Goal: Task Accomplishment & Management: Manage account settings

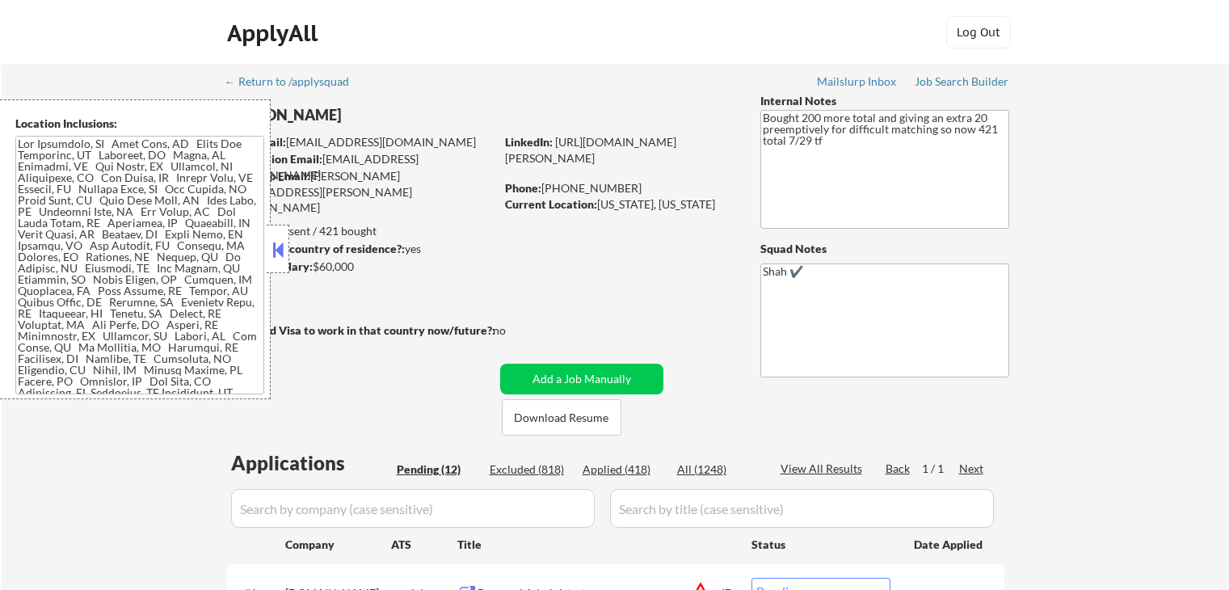
select select ""pending""
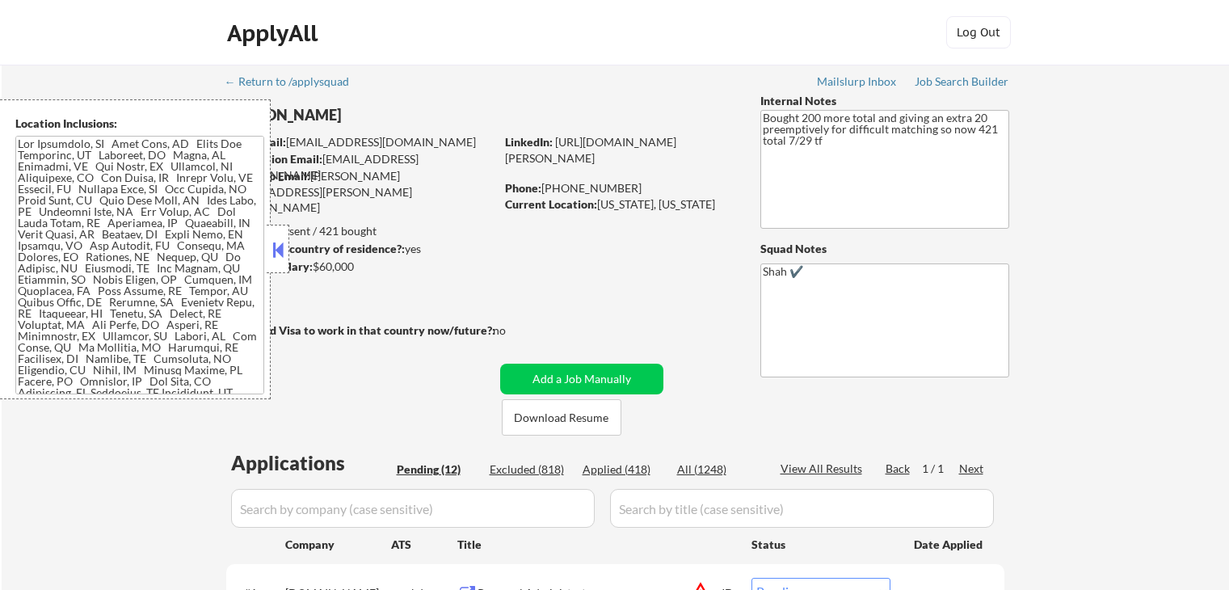
select select ""pending""
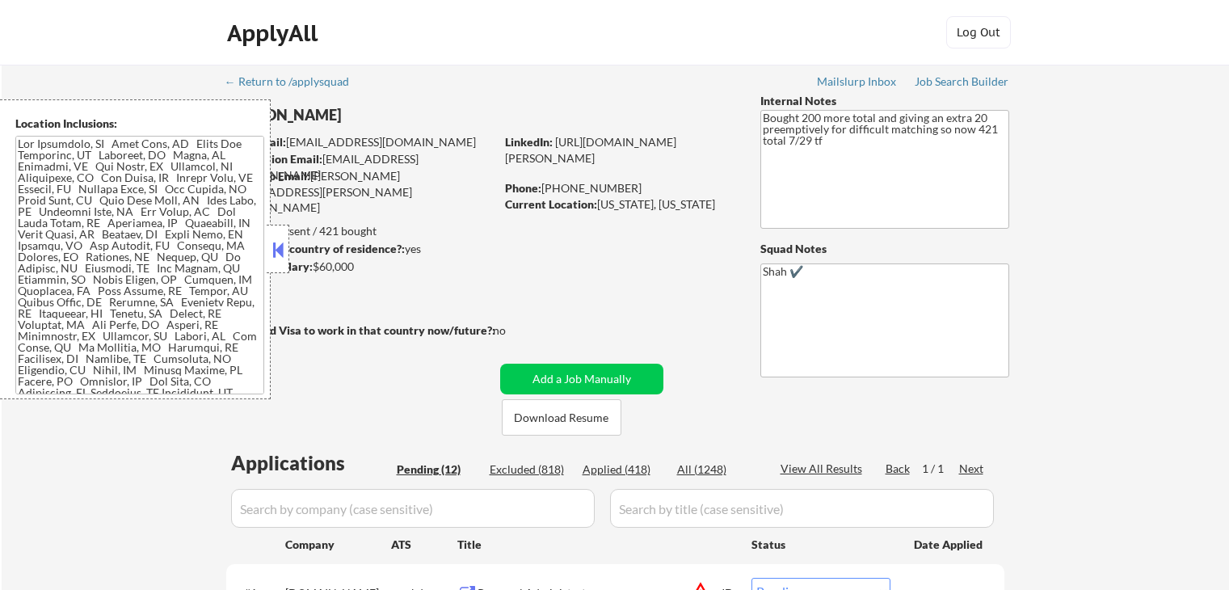
select select ""pending""
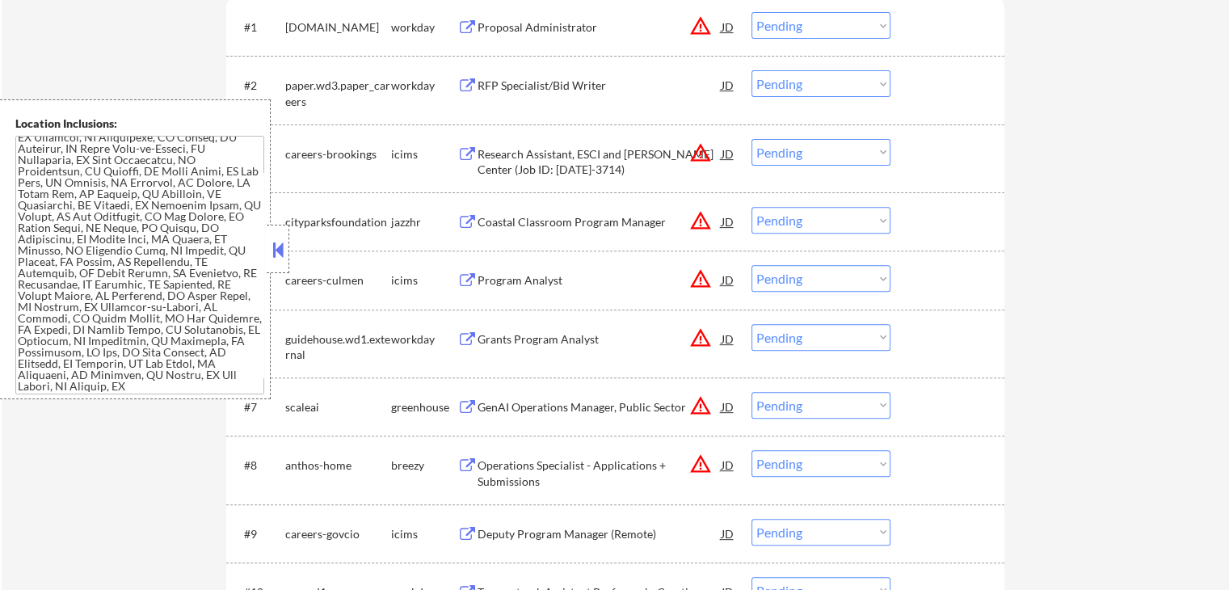
scroll to position [727, 0]
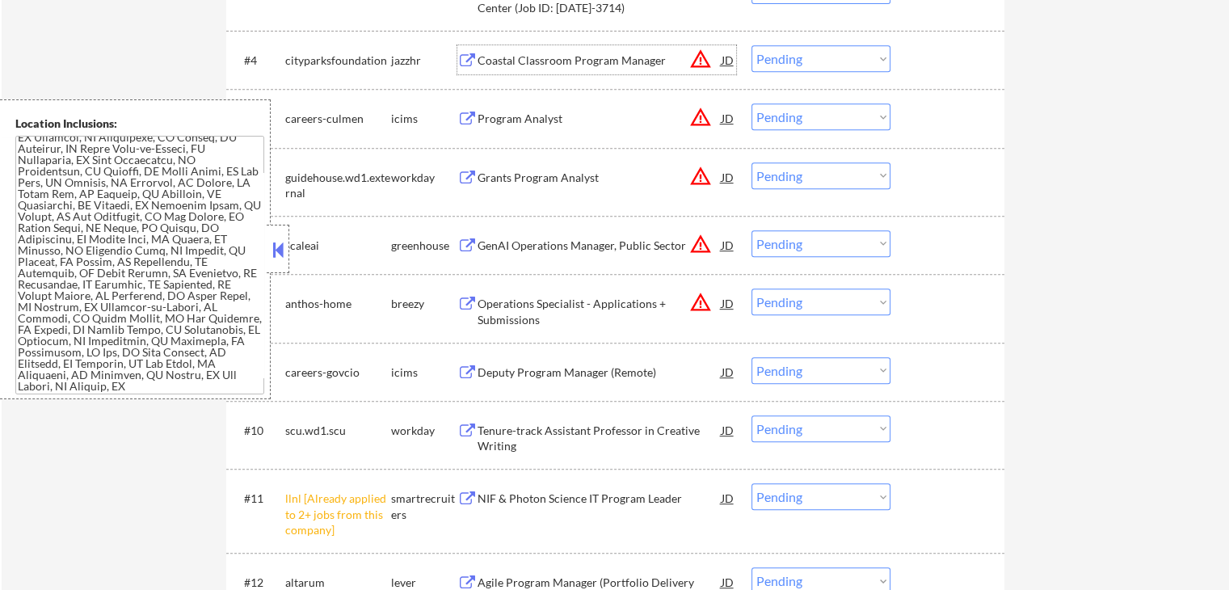
click at [485, 64] on div "Coastal Classroom Program Manager" at bounding box center [600, 61] width 244 height 16
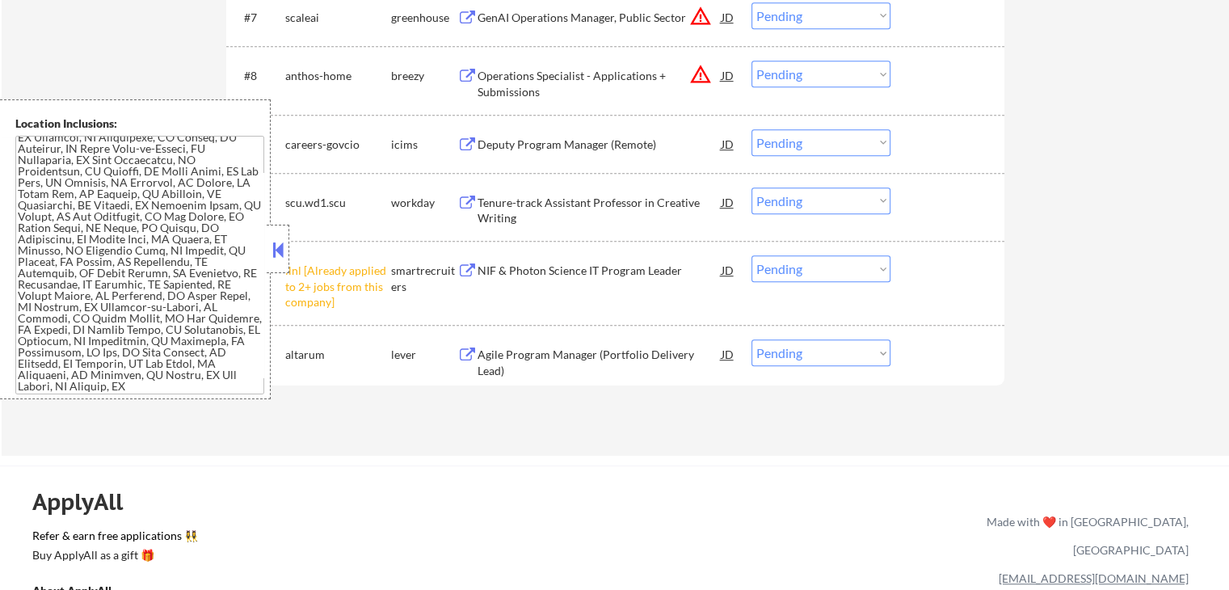
scroll to position [1051, 0]
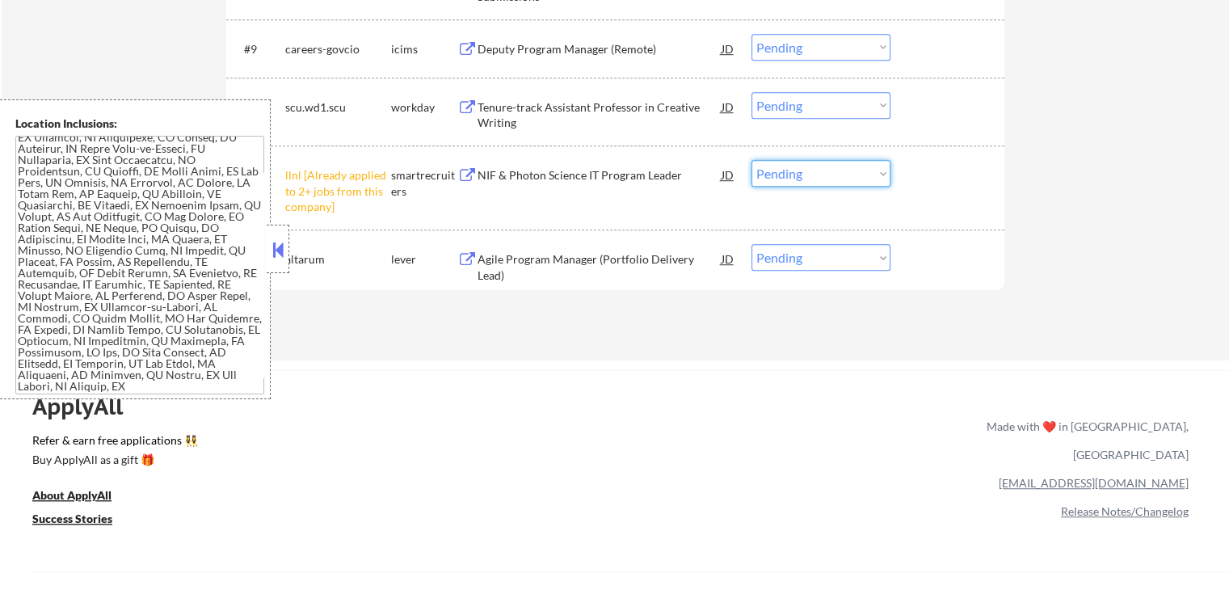
drag, startPoint x: 801, startPoint y: 169, endPoint x: 804, endPoint y: 177, distance: 8.7
click at [801, 169] on select "Choose an option... Pending Applied Excluded (Questions) Excluded (Expired) Exc…" at bounding box center [821, 173] width 139 height 27
click at [752, 160] on select "Choose an option... Pending Applied Excluded (Questions) Excluded (Expired) Exc…" at bounding box center [821, 173] width 139 height 27
click at [562, 258] on div "Agile Program Manager (Portfolio Delivery Lead)" at bounding box center [600, 267] width 244 height 32
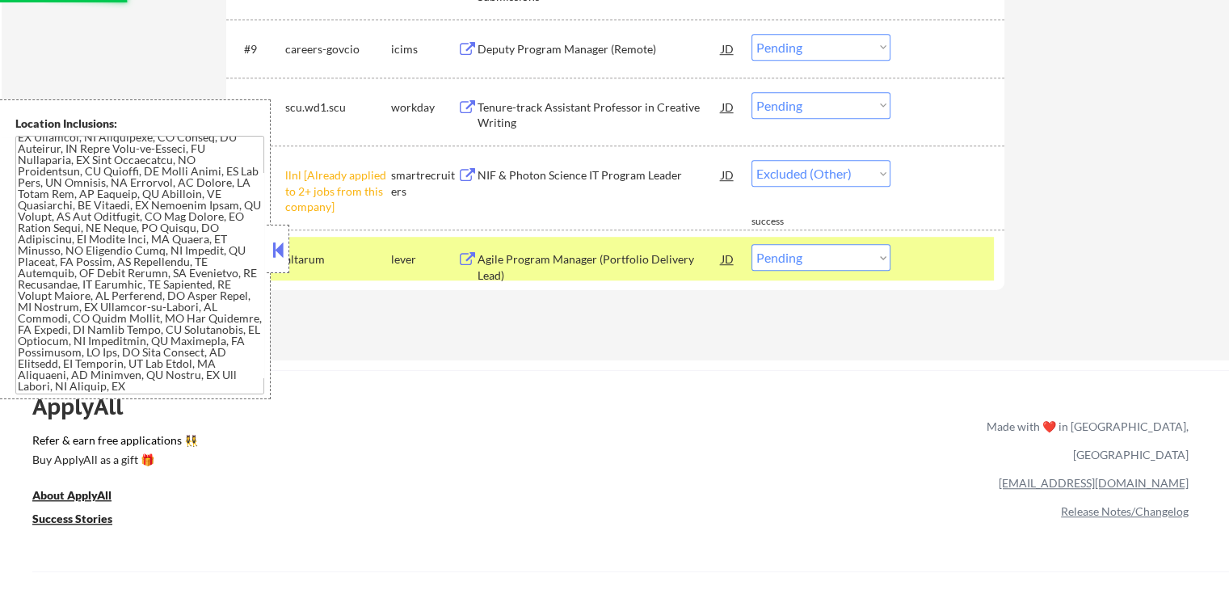
select select ""pending""
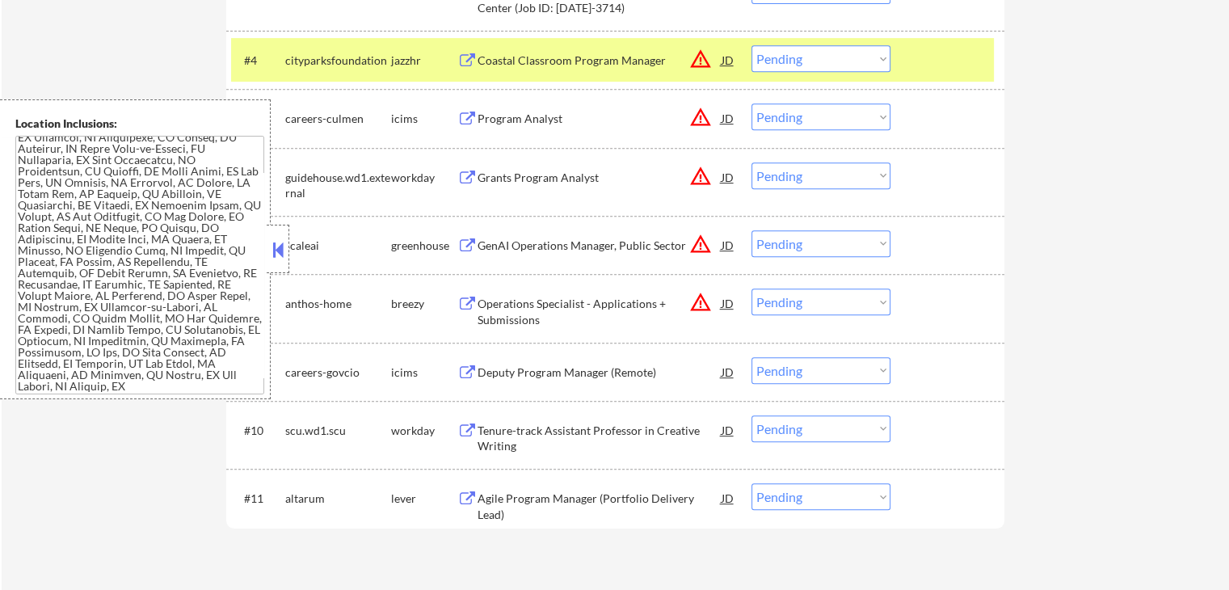
scroll to position [647, 0]
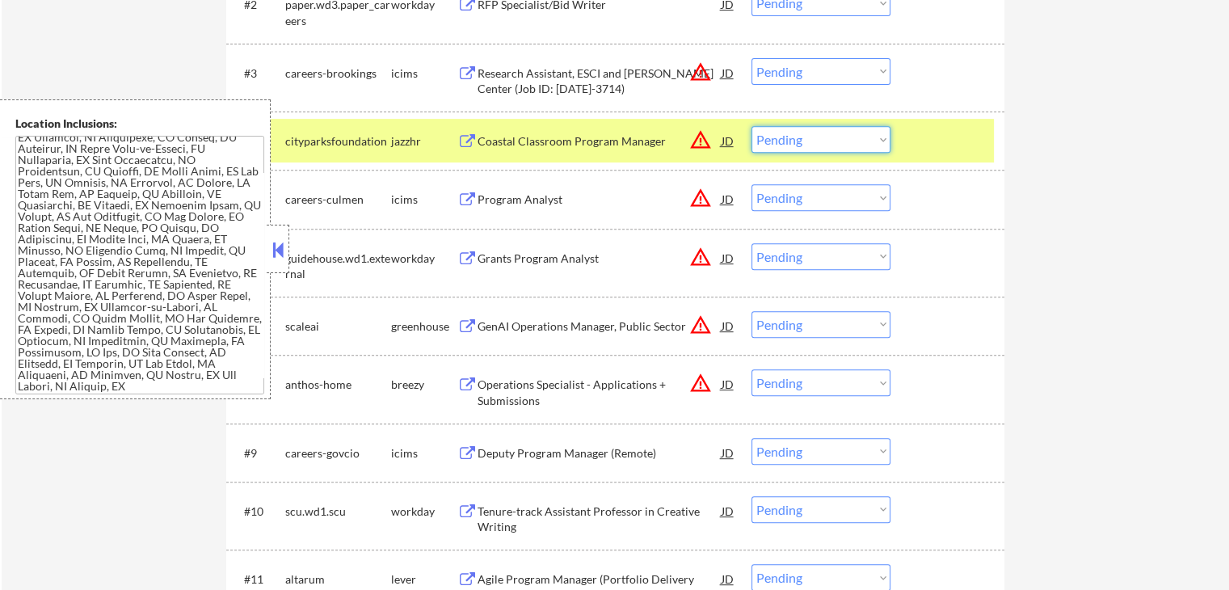
click at [825, 144] on select "Choose an option... Pending Applied Excluded (Questions) Excluded (Expired) Exc…" at bounding box center [821, 139] width 139 height 27
click at [752, 126] on select "Choose an option... Pending Applied Excluded (Questions) Excluded (Expired) Exc…" at bounding box center [821, 139] width 139 height 27
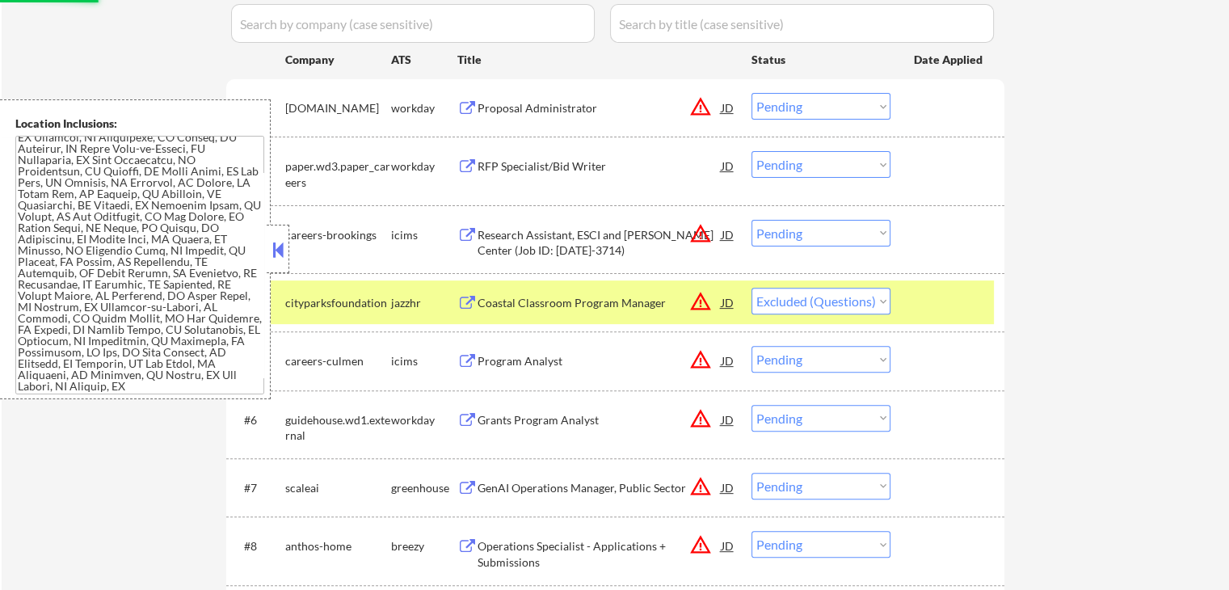
scroll to position [808, 0]
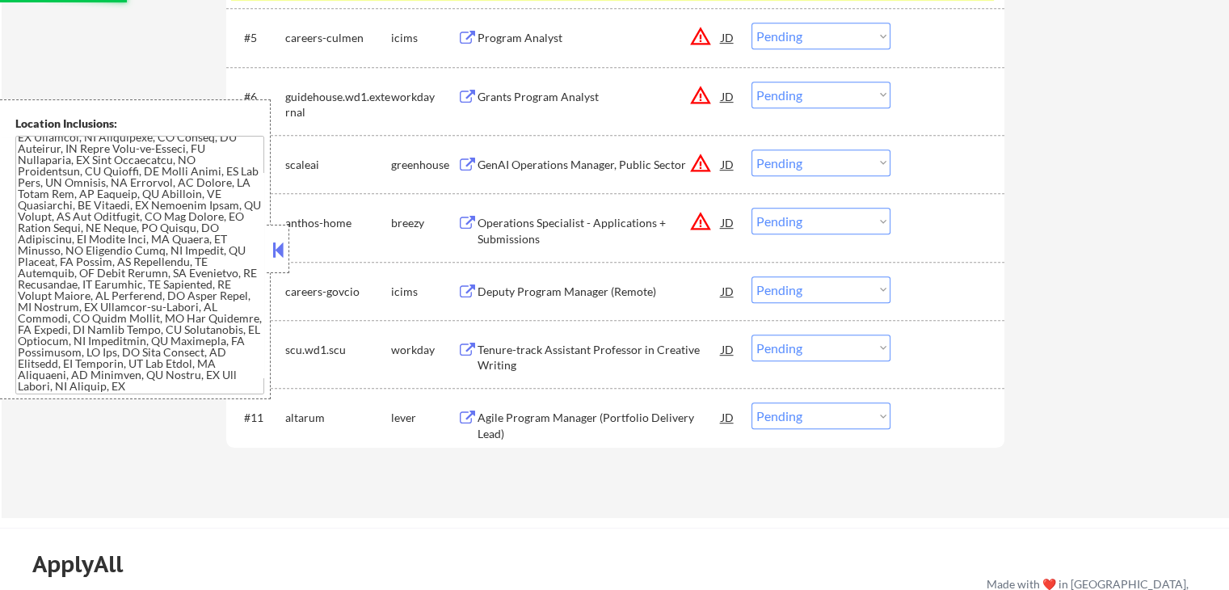
click at [478, 230] on div "Operations Specialist - Applications + Submissions" at bounding box center [600, 231] width 244 height 32
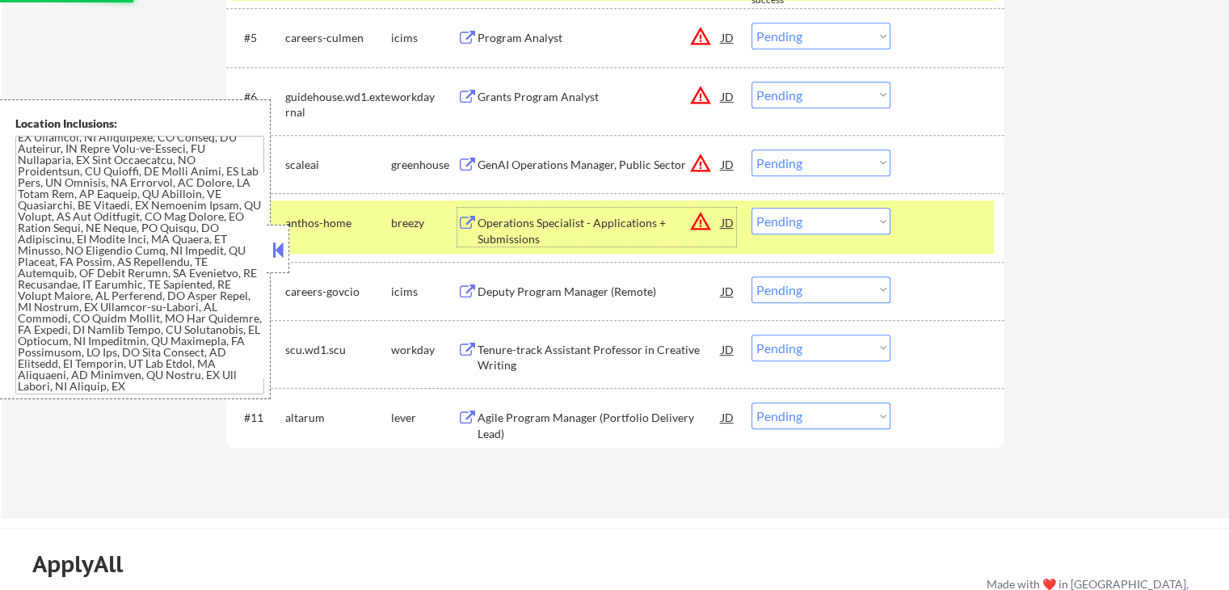
select select ""pending""
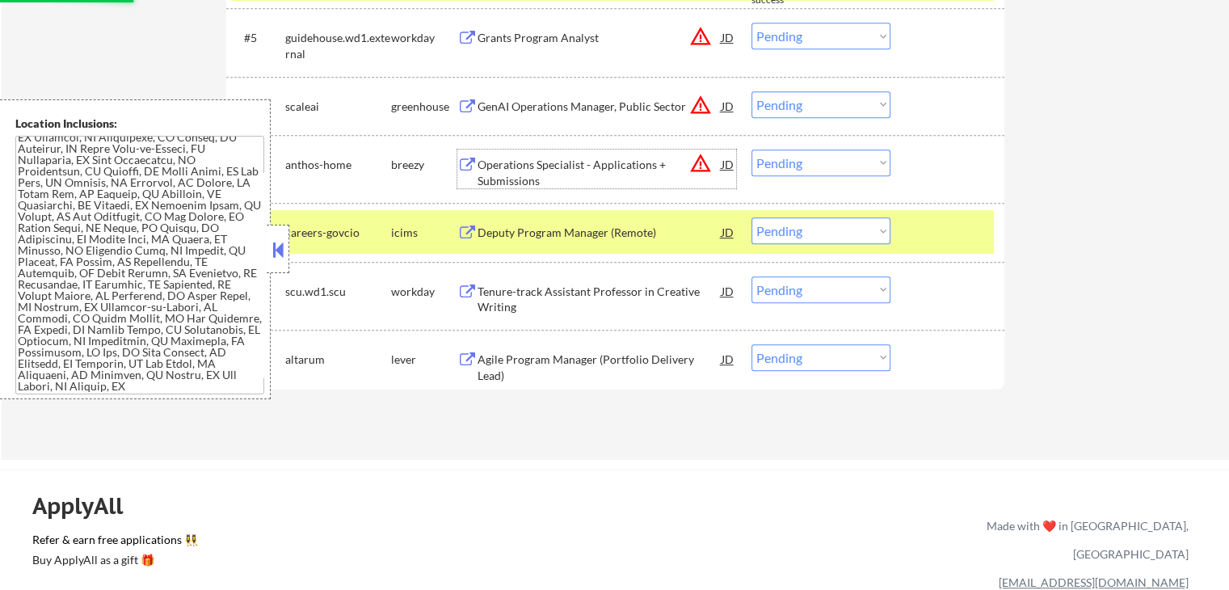
click at [504, 158] on div "Operations Specialist - Applications + Submissions" at bounding box center [600, 173] width 244 height 32
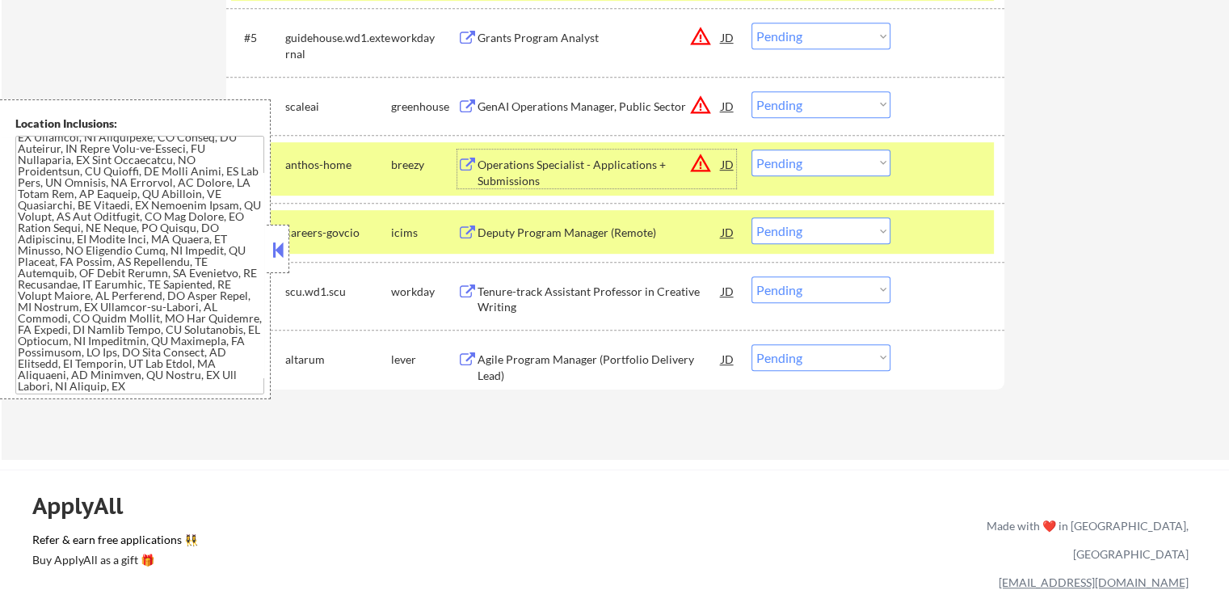
click at [803, 166] on select "Choose an option... Pending Applied Excluded (Questions) Excluded (Expired) Exc…" at bounding box center [821, 163] width 139 height 27
click at [752, 150] on select "Choose an option... Pending Applied Excluded (Questions) Excluded (Expired) Exc…" at bounding box center [821, 163] width 139 height 27
click at [594, 107] on div "GenAI Operations Manager, Public Sector" at bounding box center [600, 107] width 244 height 16
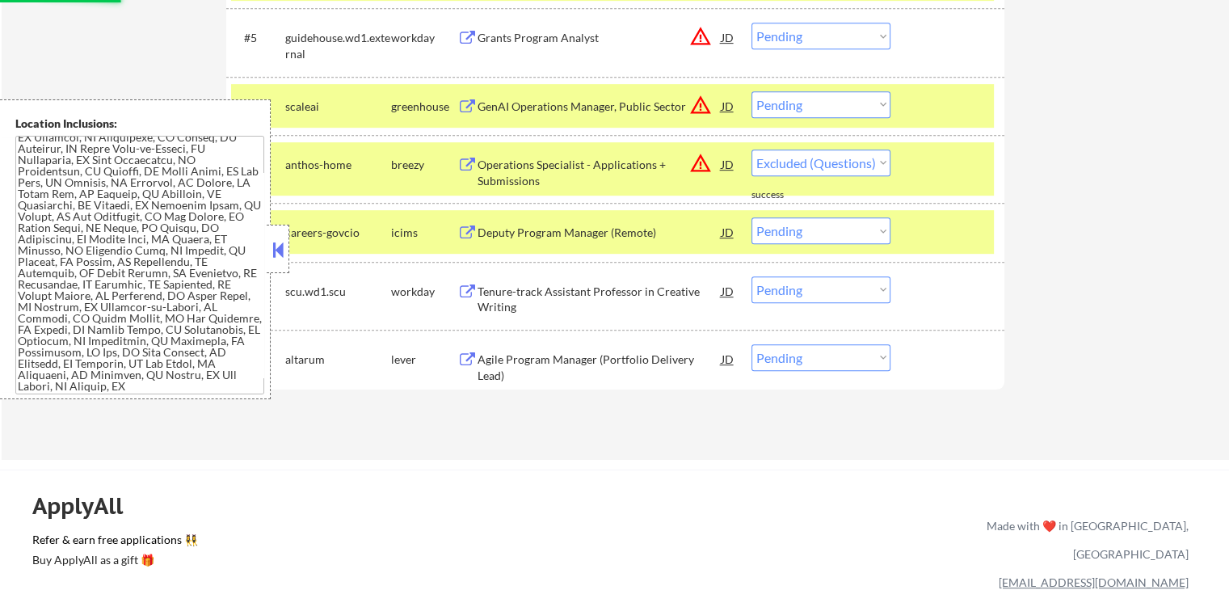
select select ""pending""
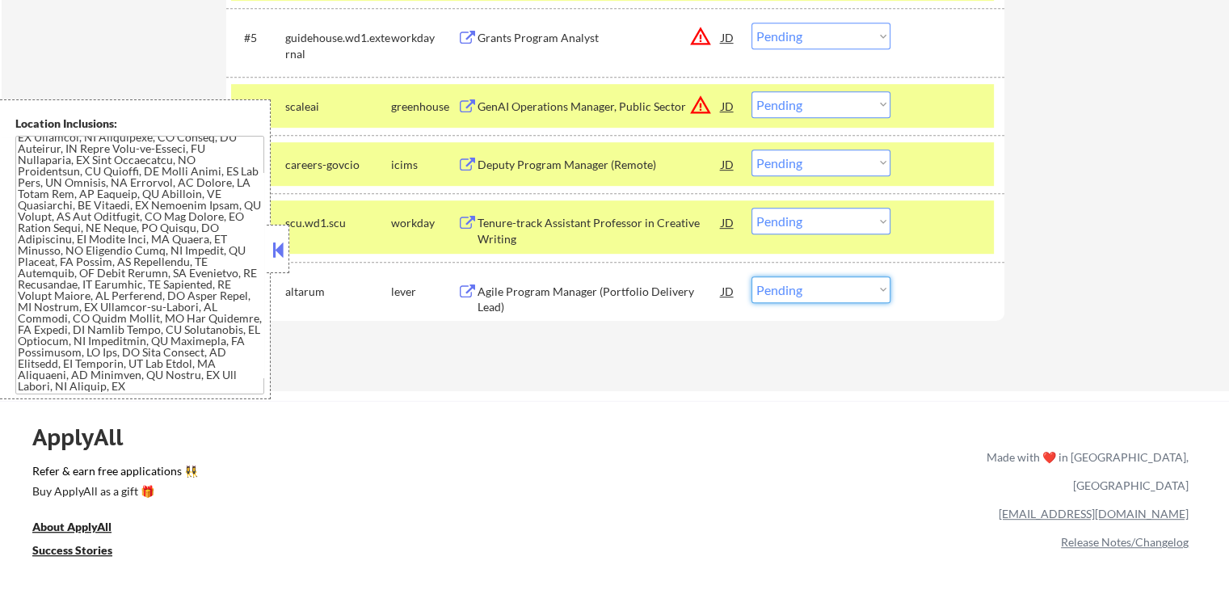
click at [791, 292] on select "Choose an option... Pending Applied Excluded (Questions) Excluded (Expired) Exc…" at bounding box center [821, 289] width 139 height 27
select select ""applied""
click at [752, 276] on select "Choose an option... Pending Applied Excluded (Questions) Excluded (Expired) Exc…" at bounding box center [821, 289] width 139 height 27
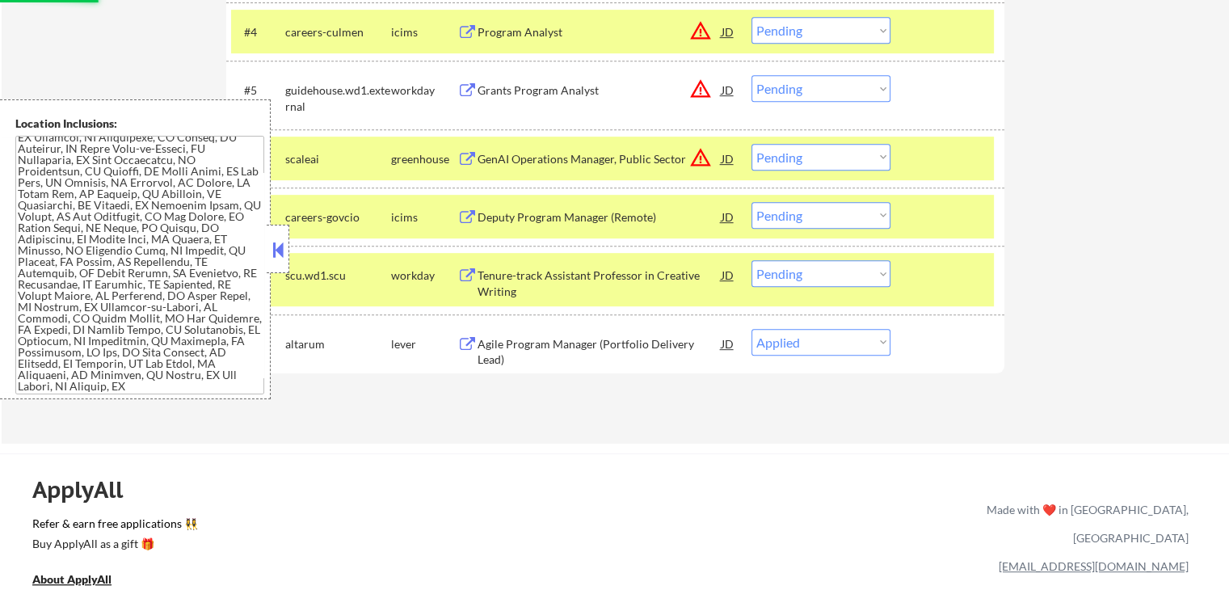
scroll to position [727, 0]
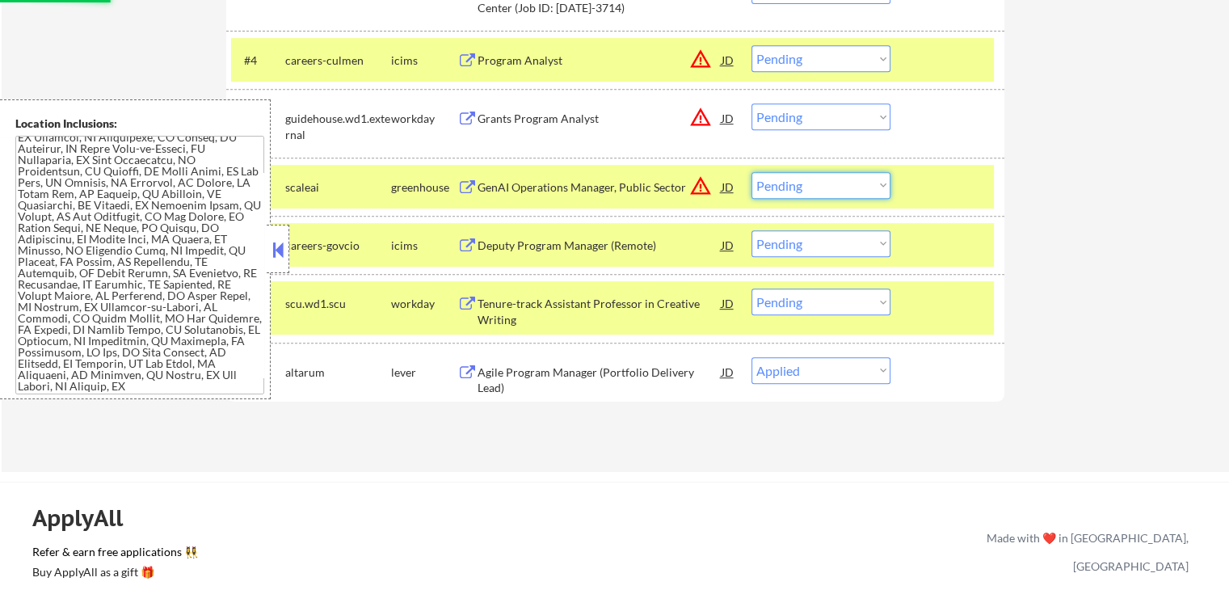
click at [808, 188] on select "Choose an option... Pending Applied Excluded (Questions) Excluded (Expired) Exc…" at bounding box center [821, 185] width 139 height 27
click at [752, 172] on select "Choose an option... Pending Applied Excluded (Questions) Excluded (Expired) Exc…" at bounding box center [821, 185] width 139 height 27
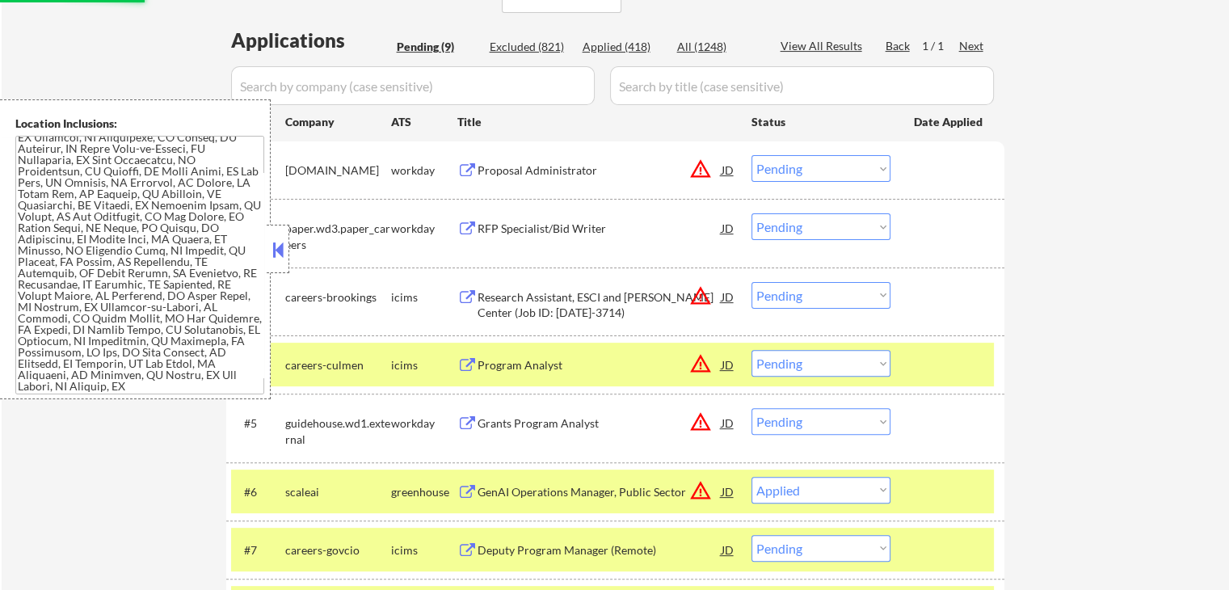
scroll to position [404, 0]
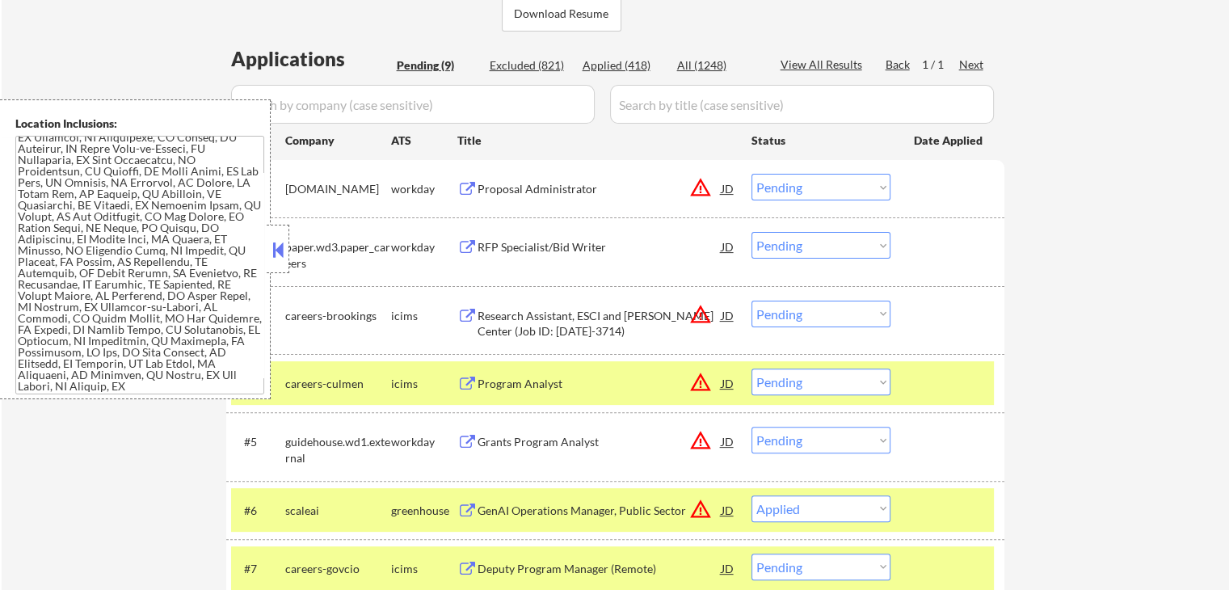
select select ""pending""
click at [509, 182] on div "Proposal Administrator" at bounding box center [600, 189] width 244 height 16
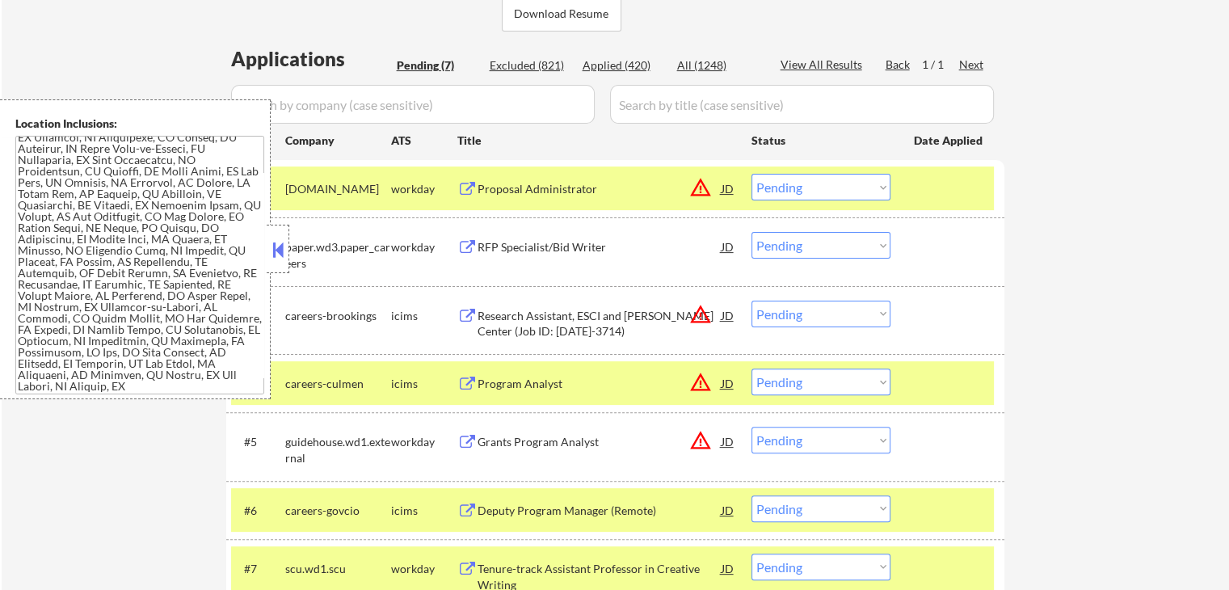
click at [510, 238] on div "RFP Specialist/Bid Writer" at bounding box center [600, 246] width 244 height 29
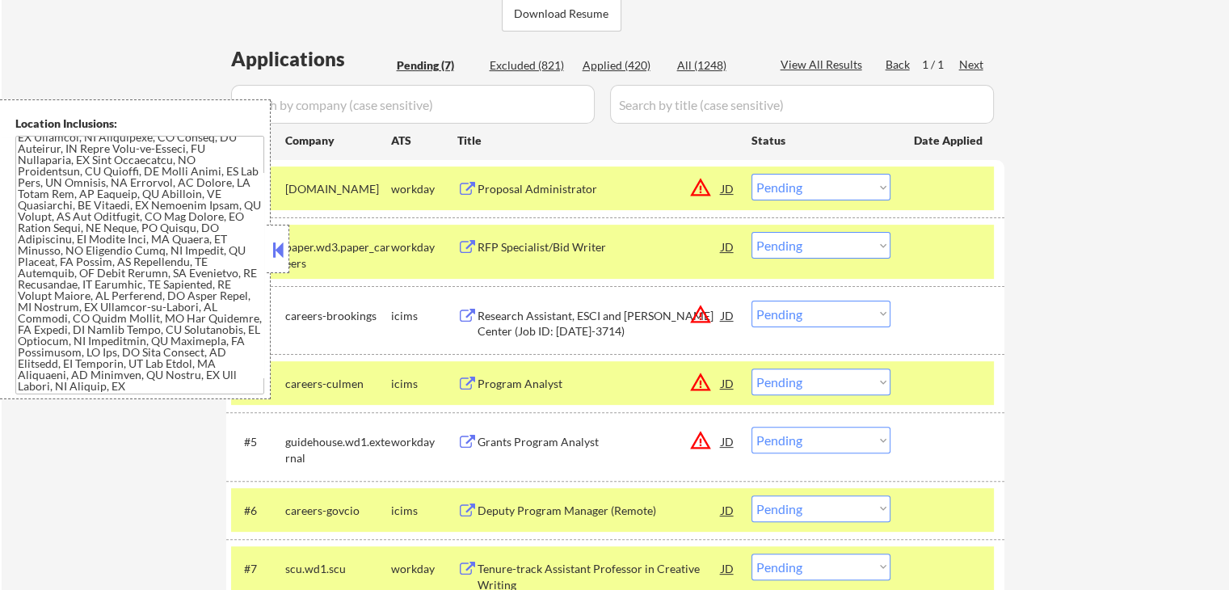
click at [495, 445] on div "Grants Program Analyst" at bounding box center [600, 442] width 244 height 16
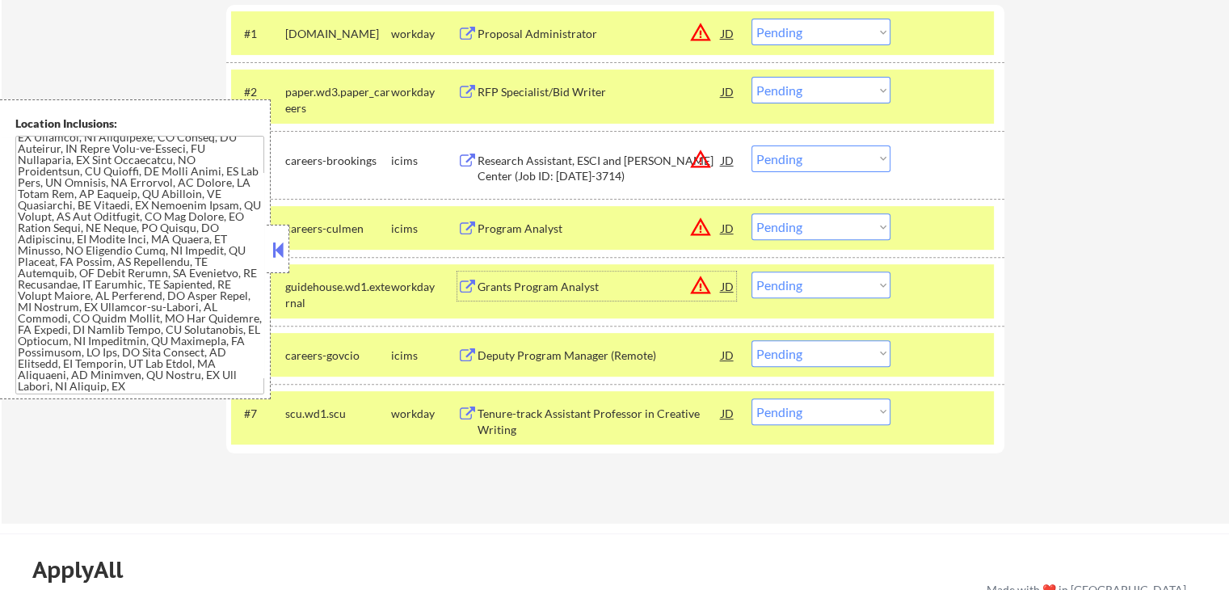
scroll to position [566, 0]
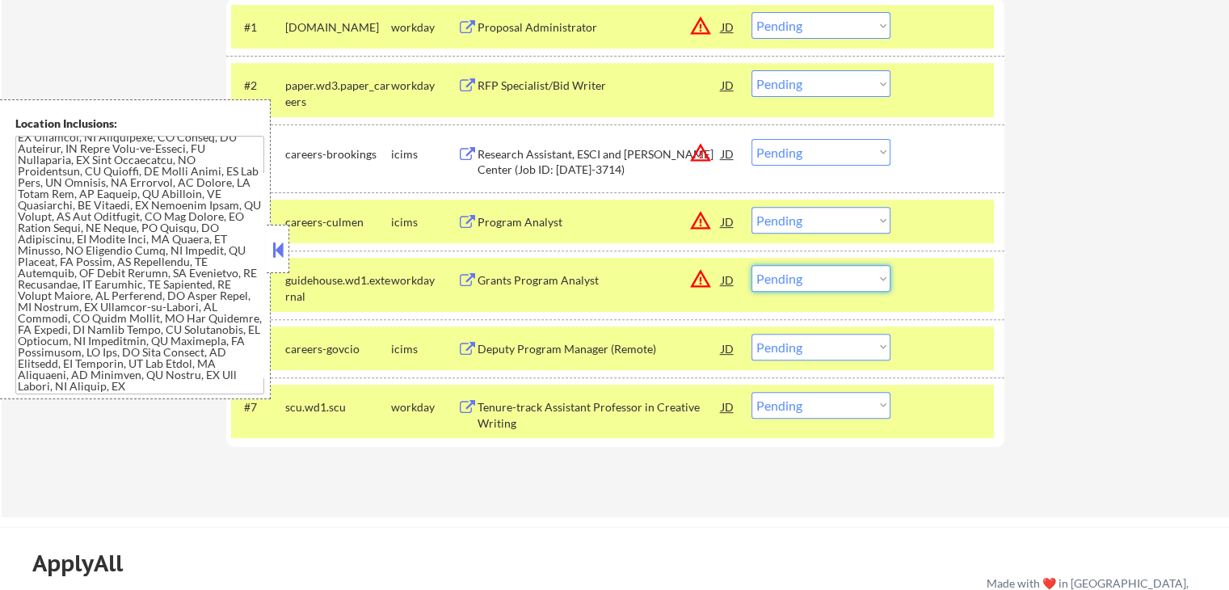
click at [773, 278] on select "Choose an option... Pending Applied Excluded (Questions) Excluded (Expired) Exc…" at bounding box center [821, 278] width 139 height 27
click at [752, 265] on select "Choose an option... Pending Applied Excluded (Questions) Excluded (Expired) Exc…" at bounding box center [821, 278] width 139 height 27
select select ""pending""
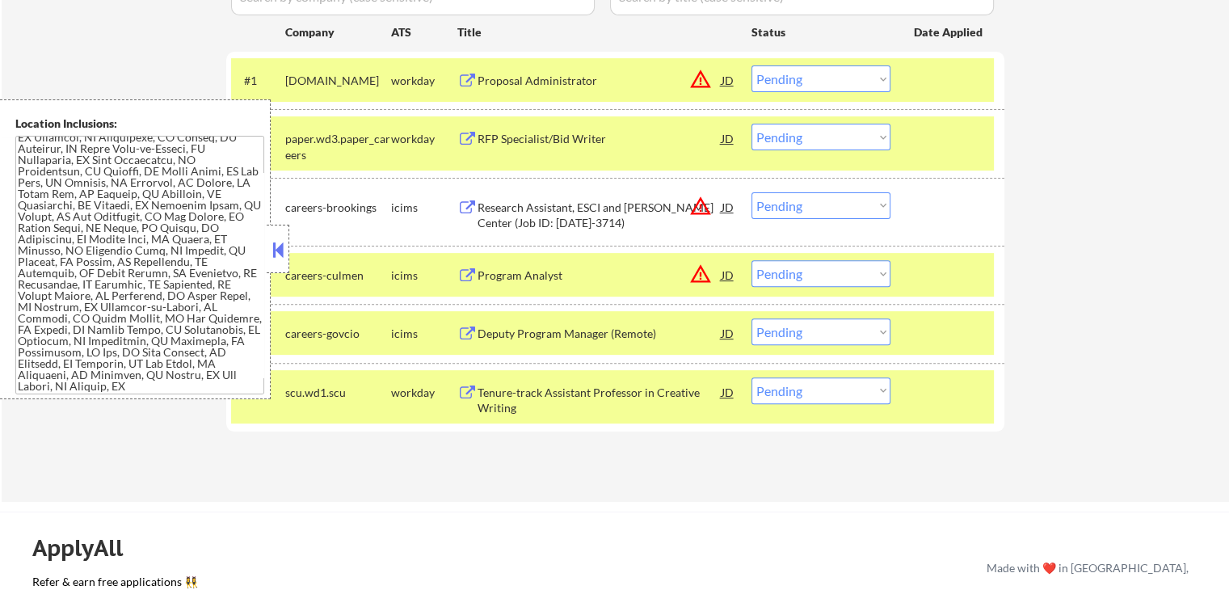
scroll to position [485, 0]
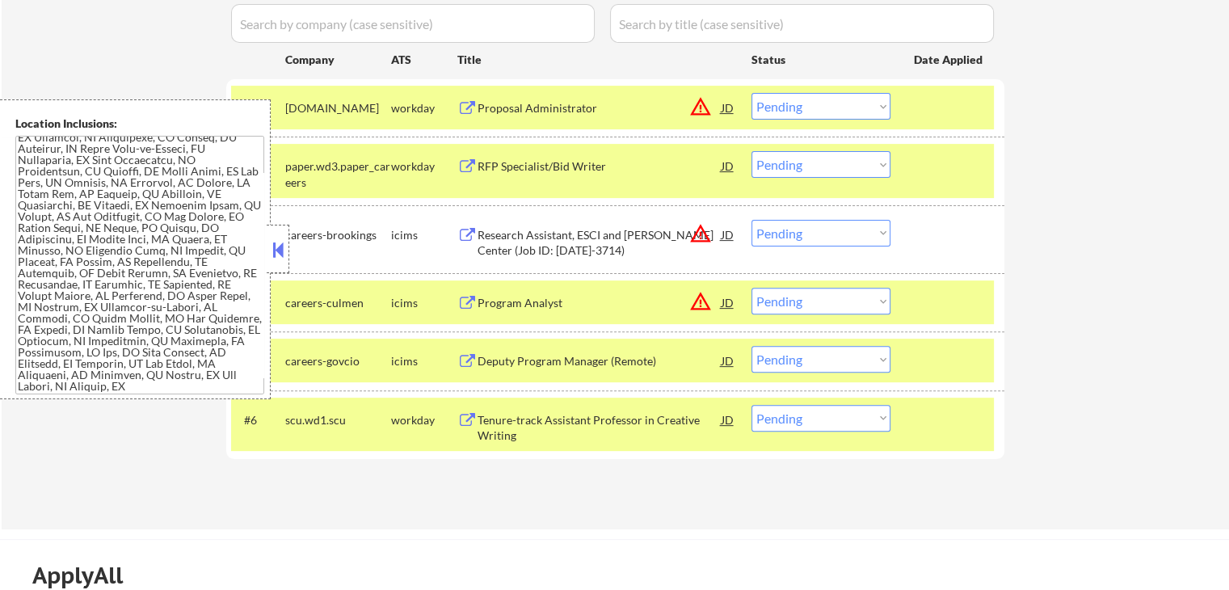
drag, startPoint x: 824, startPoint y: 162, endPoint x: 831, endPoint y: 175, distance: 13.7
click at [825, 162] on select "Choose an option... Pending Applied Excluded (Questions) Excluded (Expired) Exc…" at bounding box center [821, 164] width 139 height 27
click at [752, 151] on select "Choose an option... Pending Applied Excluded (Questions) Excluded (Expired) Exc…" at bounding box center [821, 164] width 139 height 27
select select ""pending""
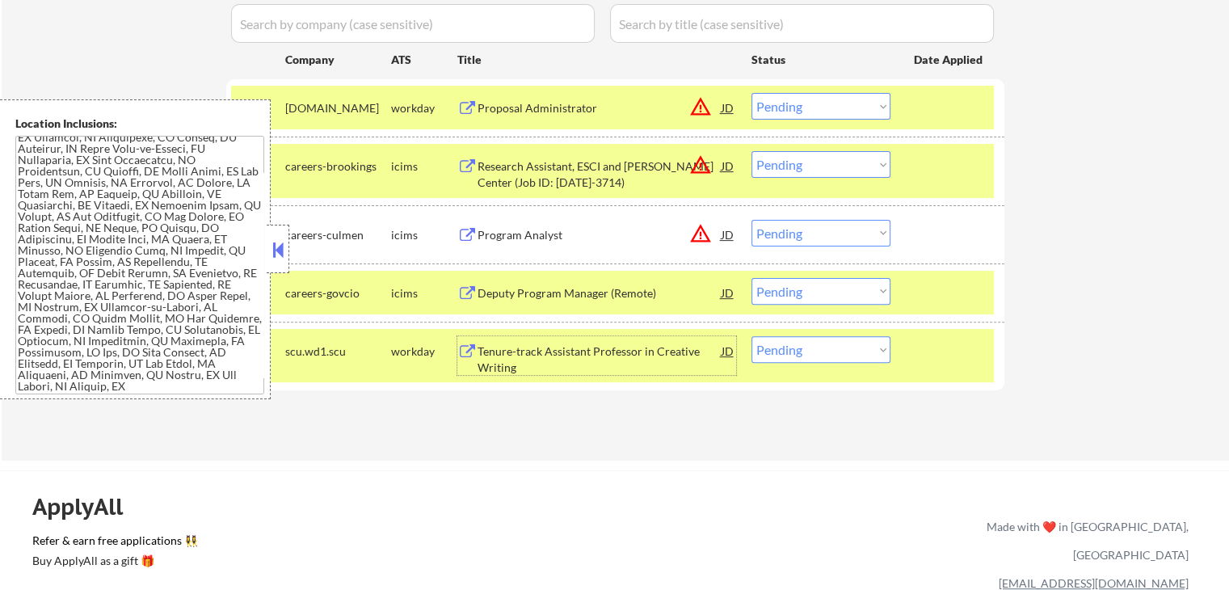
click at [588, 348] on div "Tenure-track Assistant Professor in Creative Writing" at bounding box center [600, 359] width 244 height 32
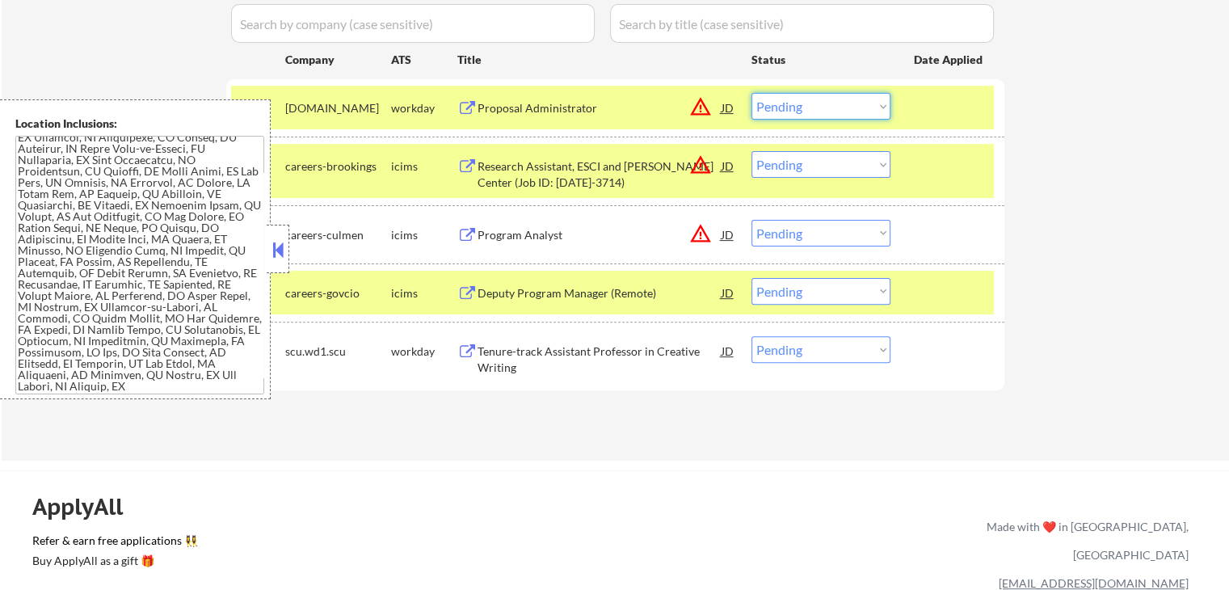
click at [811, 114] on select "Choose an option... Pending Applied Excluded (Questions) Excluded (Expired) Exc…" at bounding box center [821, 106] width 139 height 27
click at [752, 93] on select "Choose an option... Pending Applied Excluded (Questions) Excluded (Expired) Exc…" at bounding box center [821, 106] width 139 height 27
select select ""pending""
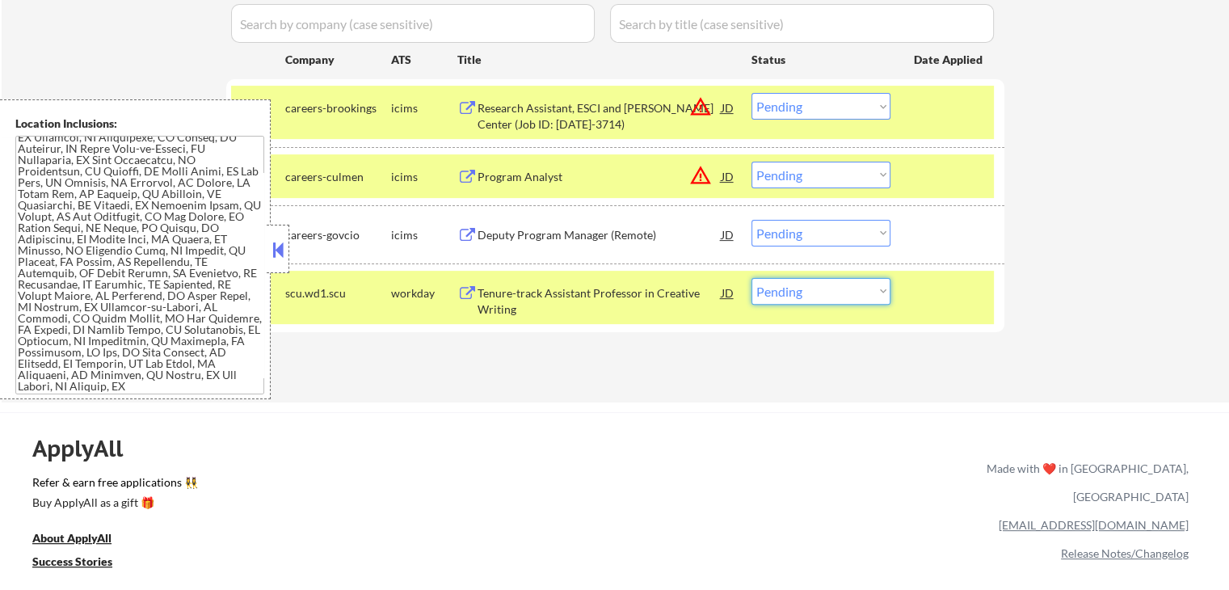
click at [808, 289] on select "Choose an option... Pending Applied Excluded (Questions) Excluded (Expired) Exc…" at bounding box center [821, 291] width 139 height 27
select select ""excluded""
click at [752, 278] on select "Choose an option... Pending Applied Excluded (Questions) Excluded (Expired) Exc…" at bounding box center [821, 291] width 139 height 27
click at [624, 358] on div "Applications Pending (4) Excluded (823) Applied (421) All (1248) View All Resul…" at bounding box center [615, 167] width 778 height 407
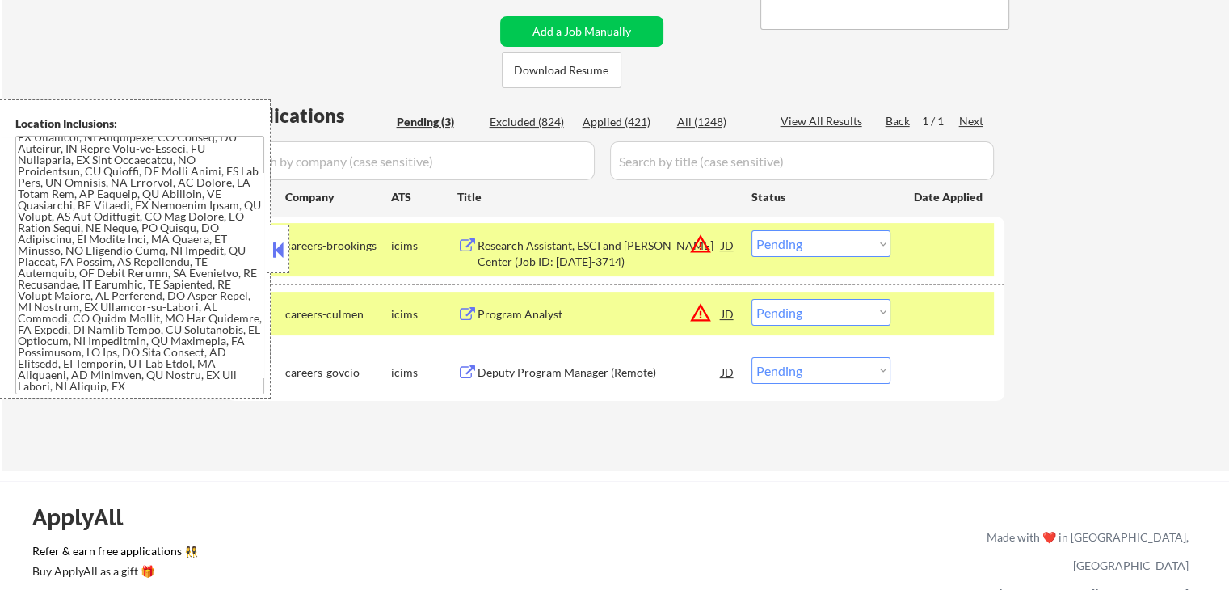
scroll to position [404, 0]
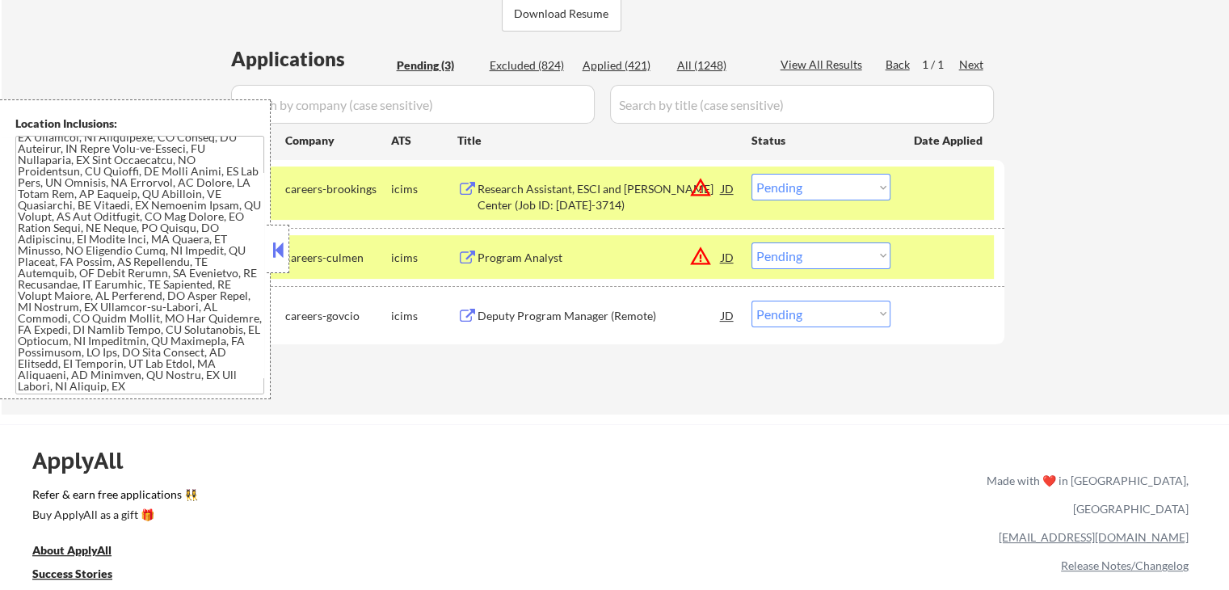
click at [512, 257] on div "Program Analyst" at bounding box center [600, 258] width 244 height 16
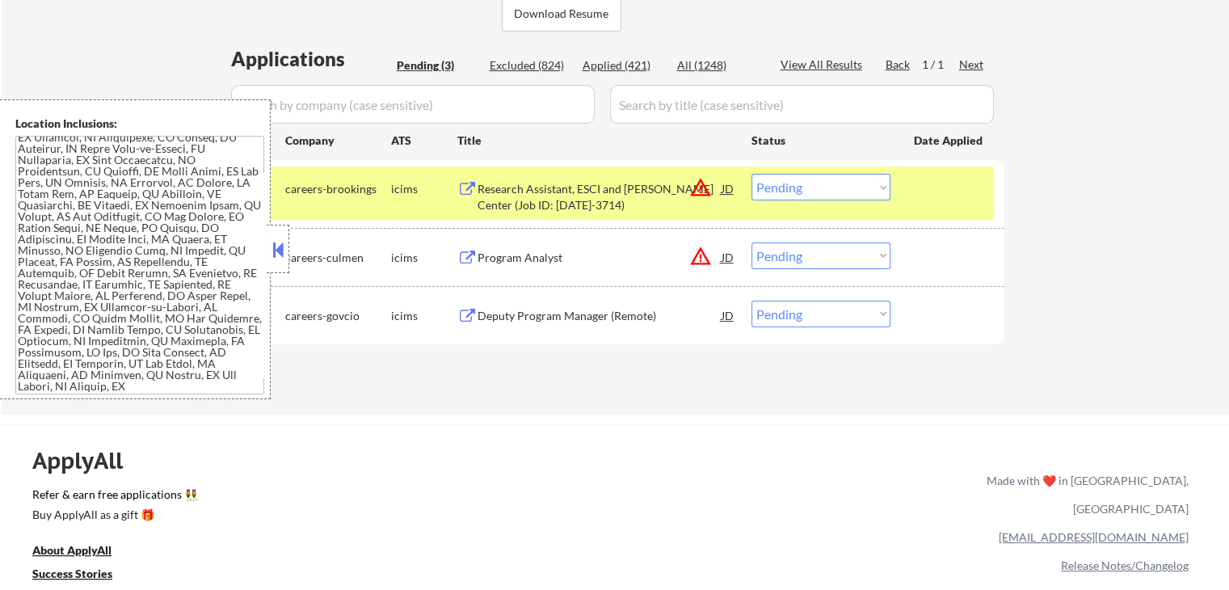
click at [510, 310] on div "Deputy Program Manager (Remote)" at bounding box center [600, 316] width 244 height 16
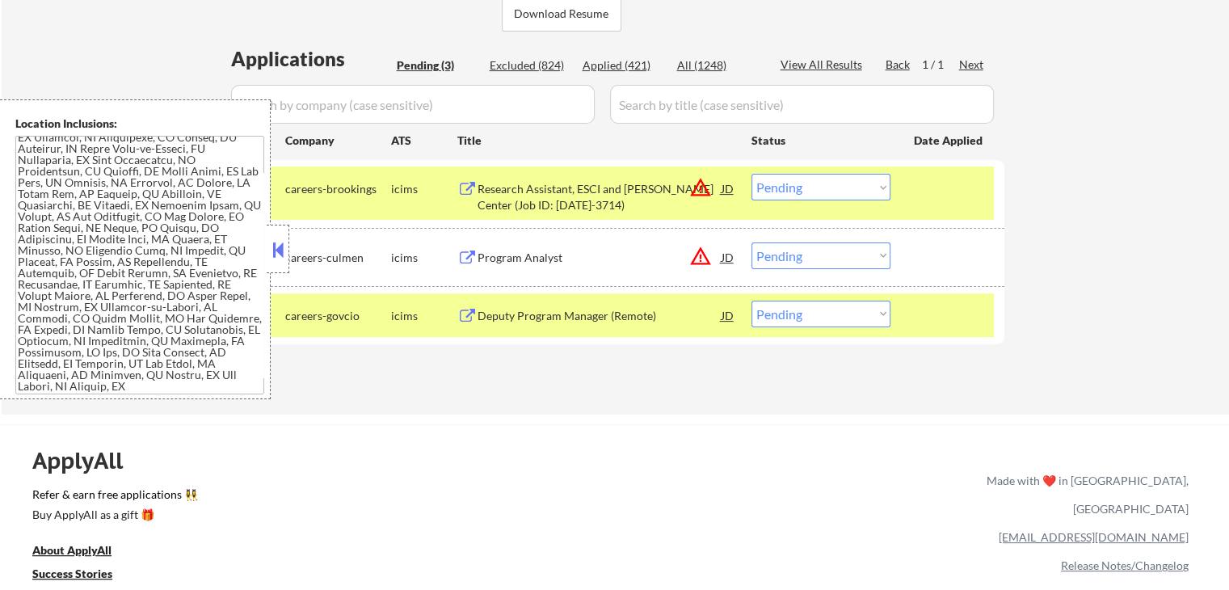
click at [516, 198] on div "Research Assistant, ESCI and [PERSON_NAME] Center (Job ID: [DATE]-3714)" at bounding box center [600, 197] width 244 height 32
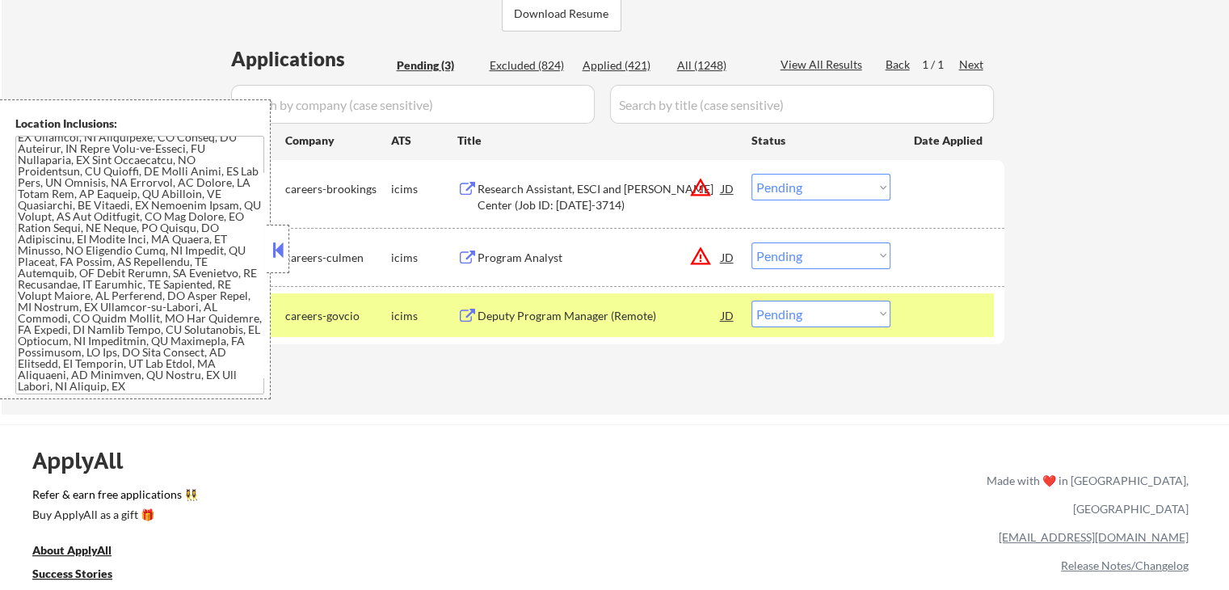
scroll to position [127, 0]
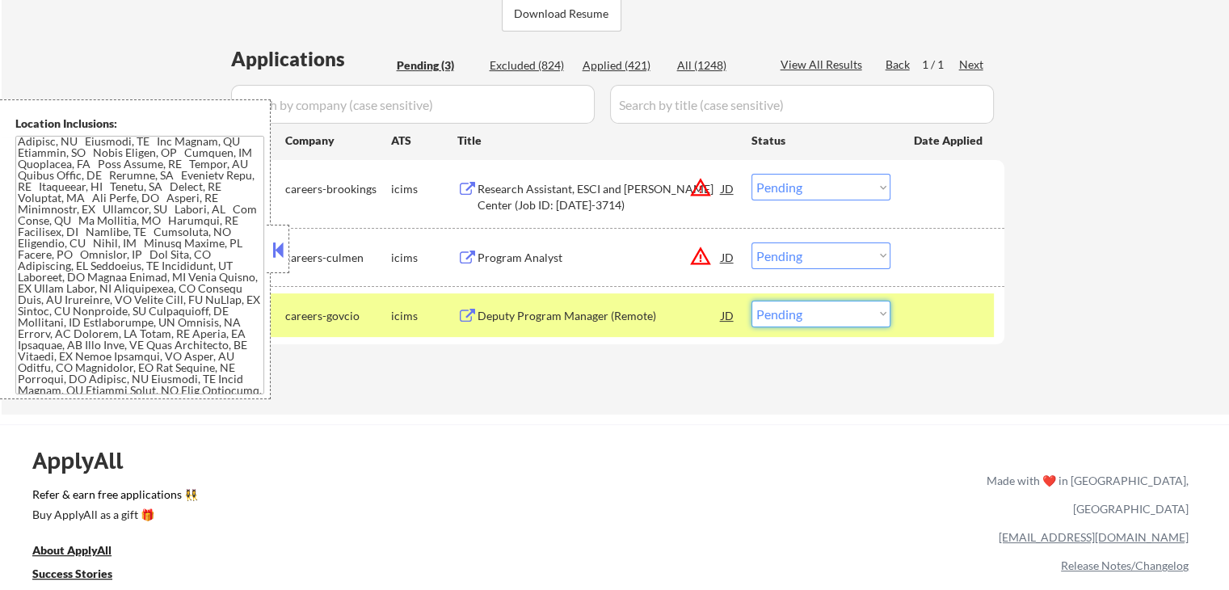
click at [815, 316] on select "Choose an option... Pending Applied Excluded (Questions) Excluded (Expired) Exc…" at bounding box center [821, 314] width 139 height 27
select select ""excluded__bad_match_""
click at [752, 301] on select "Choose an option... Pending Applied Excluded (Questions) Excluded (Expired) Exc…" at bounding box center [821, 314] width 139 height 27
click at [807, 246] on select "Choose an option... Pending Applied Excluded (Questions) Excluded (Expired) Exc…" at bounding box center [821, 255] width 139 height 27
select select ""excluded__bad_match_""
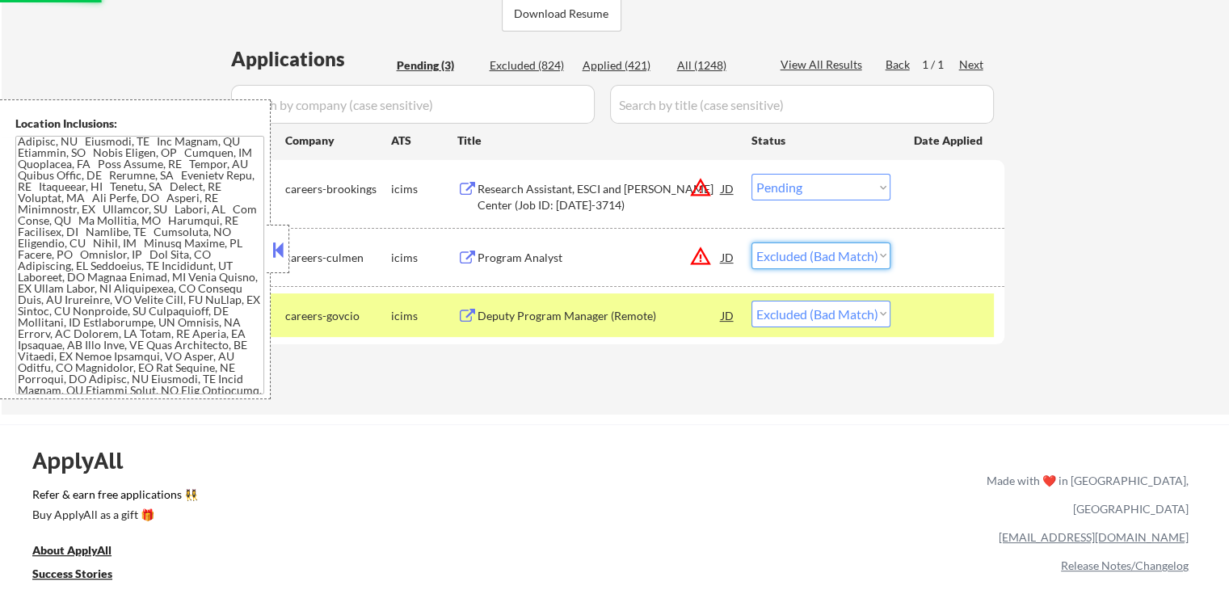
click at [752, 242] on select "Choose an option... Pending Applied Excluded (Questions) Excluded (Expired) Exc…" at bounding box center [821, 255] width 139 height 27
click at [816, 191] on select "Choose an option... Pending Applied Excluded (Questions) Excluded (Expired) Exc…" at bounding box center [821, 187] width 139 height 27
select select ""excluded__bad_match_""
click at [752, 174] on select "Choose an option... Pending Applied Excluded (Questions) Excluded (Expired) Exc…" at bounding box center [821, 187] width 139 height 27
click at [1045, 260] on div "← Return to /applysquad Mailslurp Inbox Job Search Builder [PERSON_NAME] User E…" at bounding box center [616, 38] width 1228 height 754
